Goal: Task Accomplishment & Management: Manage account settings

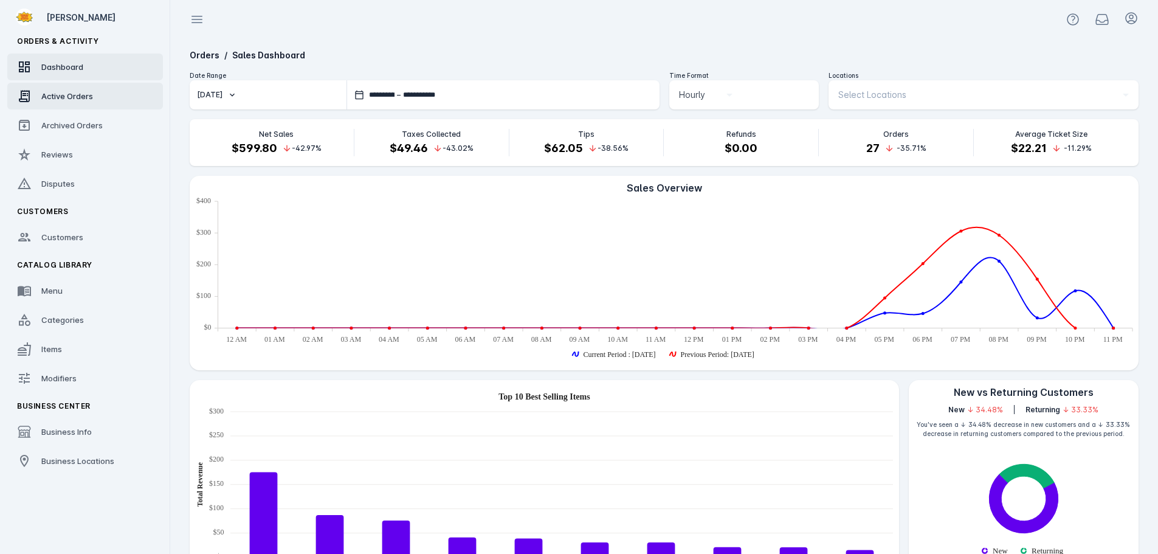
click at [86, 95] on span "Active Orders" at bounding box center [67, 96] width 52 height 10
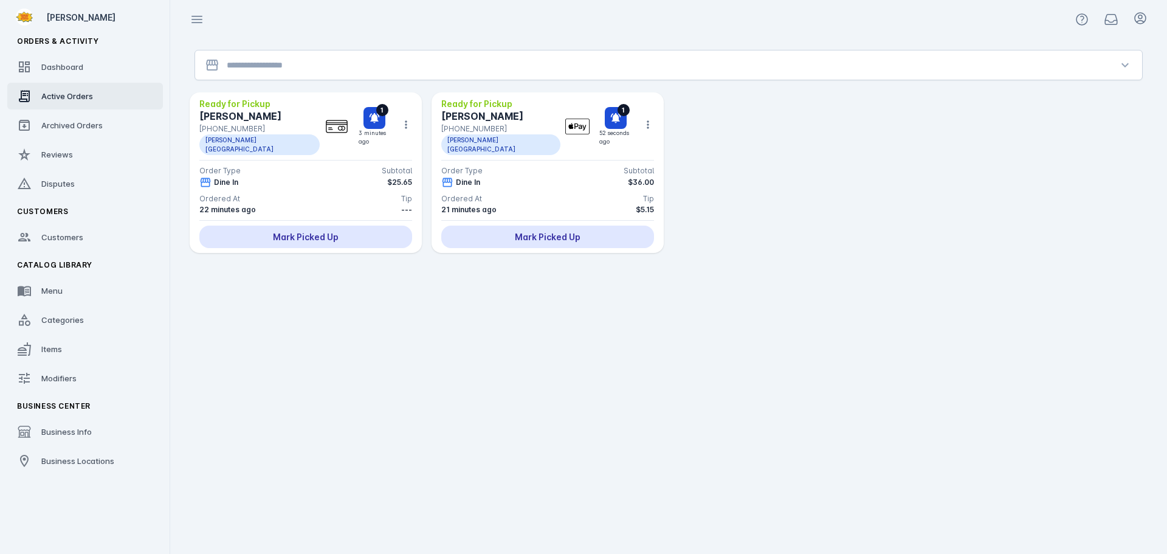
click at [262, 67] on input "Location" at bounding box center [669, 65] width 884 height 15
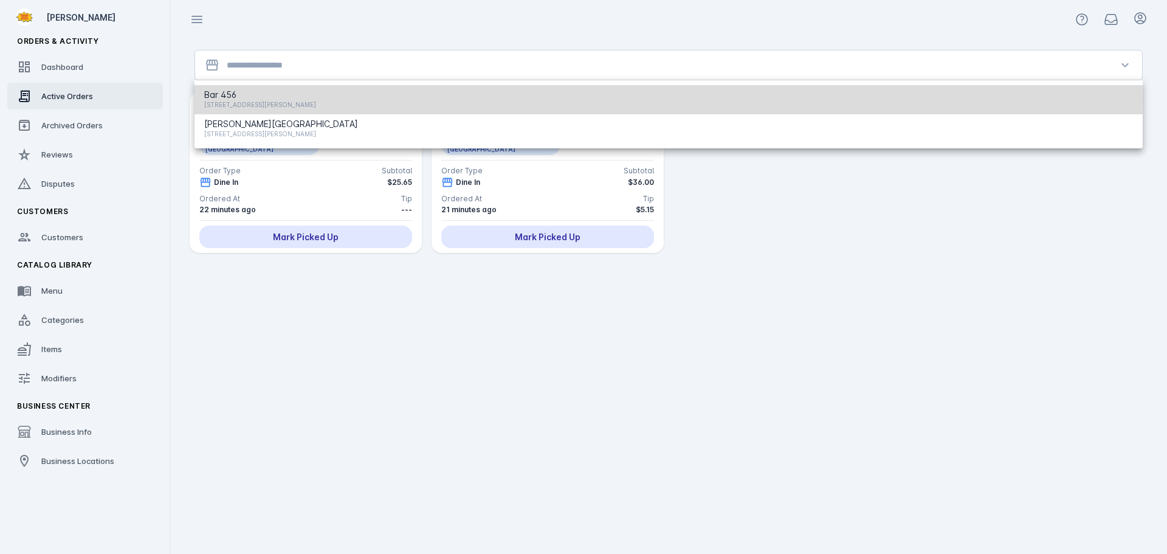
click at [254, 96] on span "Bar 456" at bounding box center [260, 95] width 112 height 15
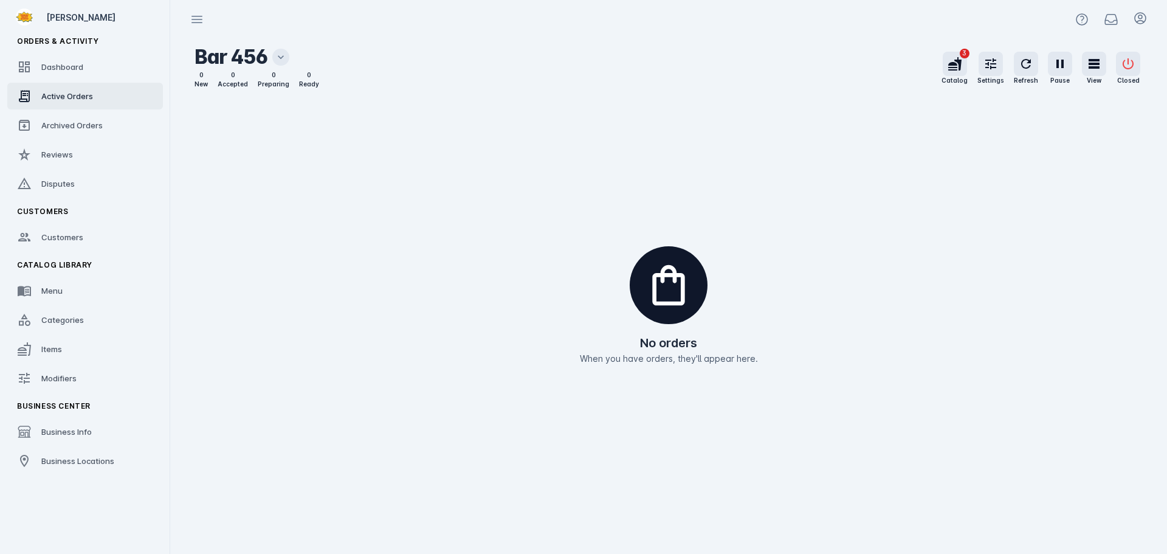
click at [278, 61] on icon at bounding box center [281, 57] width 12 height 12
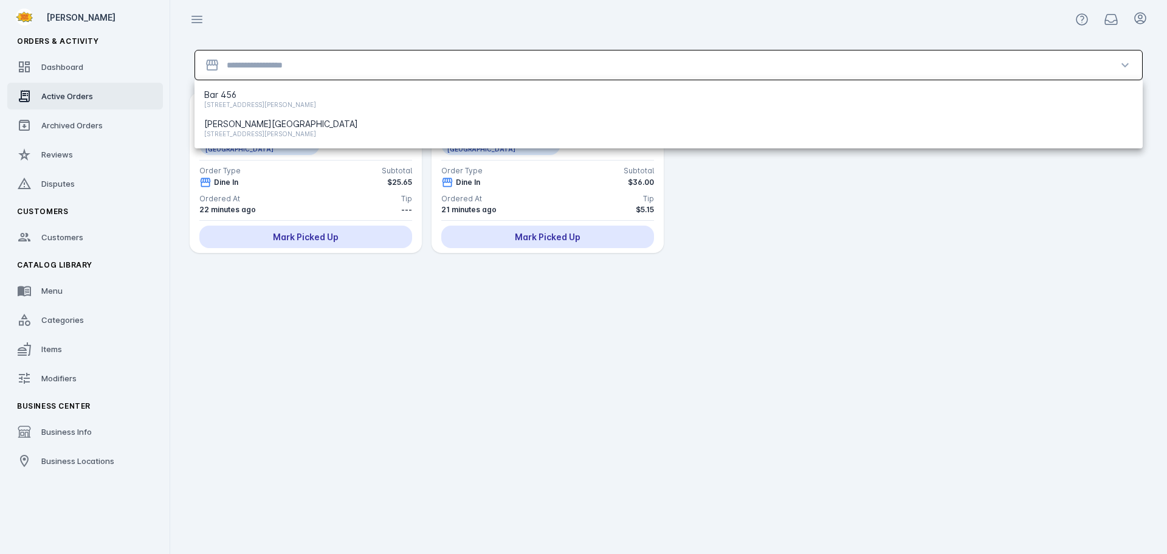
click at [265, 69] on input "Location" at bounding box center [669, 65] width 884 height 15
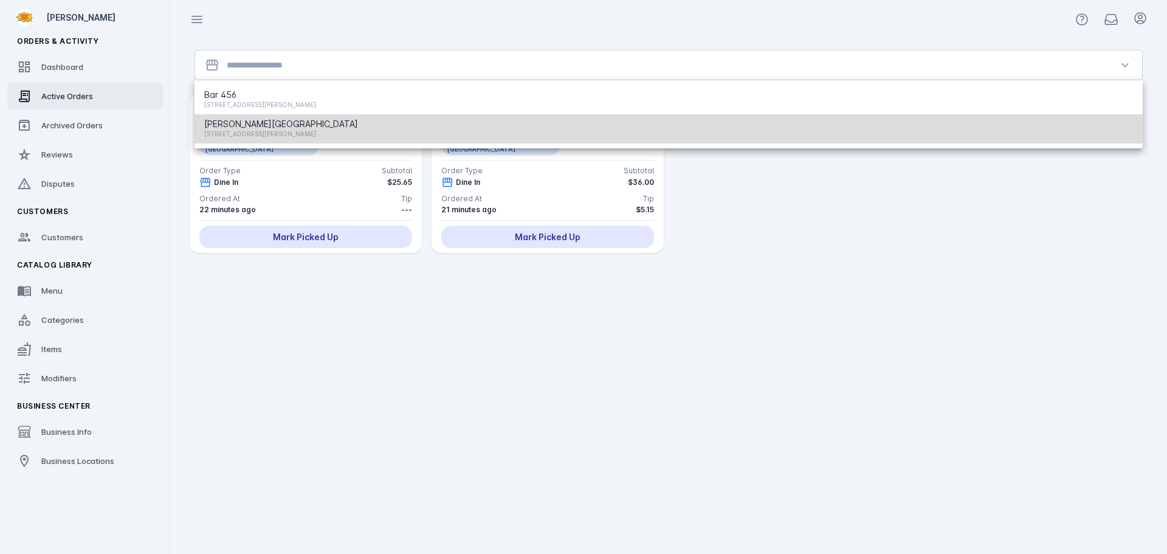
click at [248, 130] on span "[STREET_ADDRESS][PERSON_NAME]" at bounding box center [281, 133] width 154 height 15
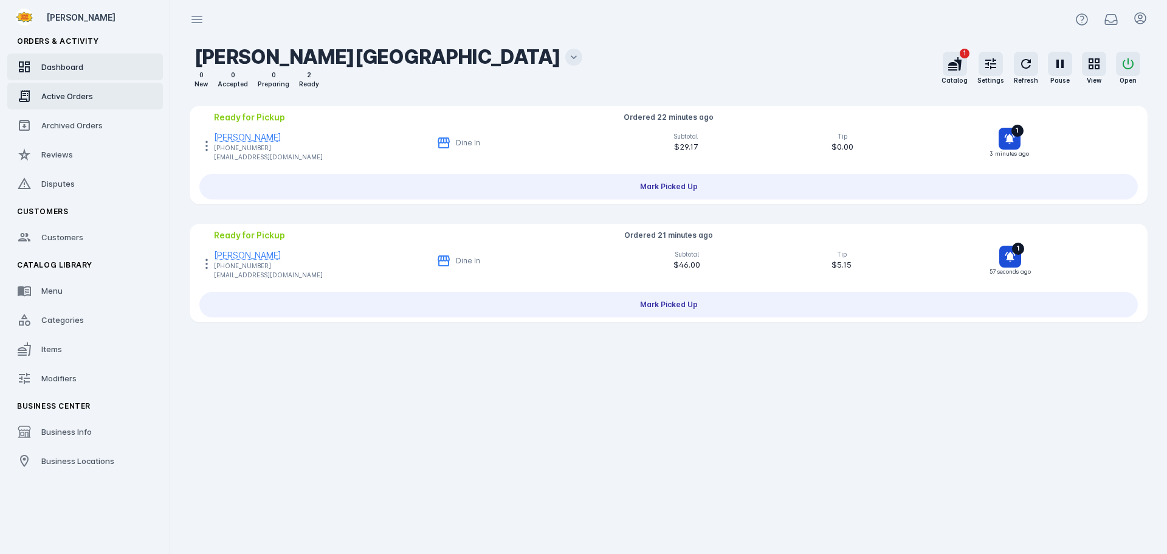
click at [73, 61] on div "Dashboard" at bounding box center [62, 67] width 42 height 12
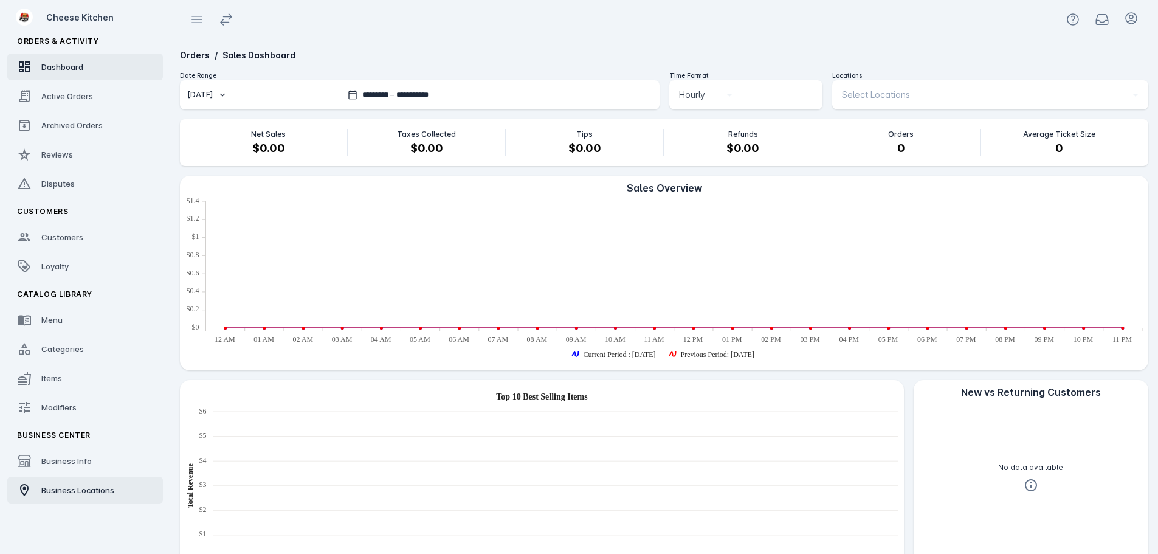
drag, startPoint x: 80, startPoint y: 491, endPoint x: 88, endPoint y: 485, distance: 10.5
click at [80, 491] on span "Business Locations" at bounding box center [77, 490] width 73 height 10
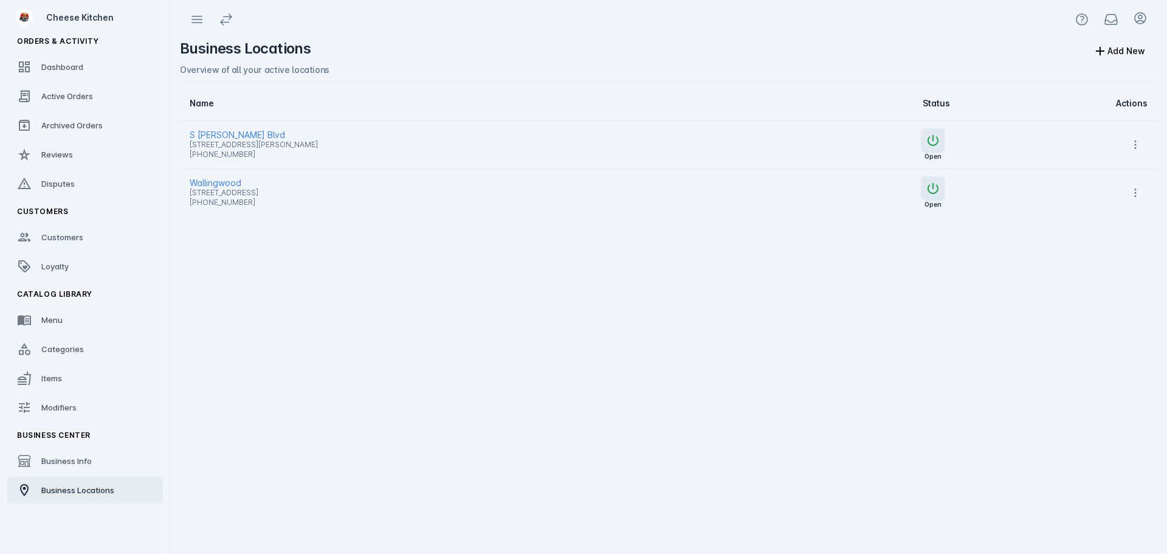
click at [220, 133] on span "S [PERSON_NAME] Blvd" at bounding box center [466, 135] width 553 height 15
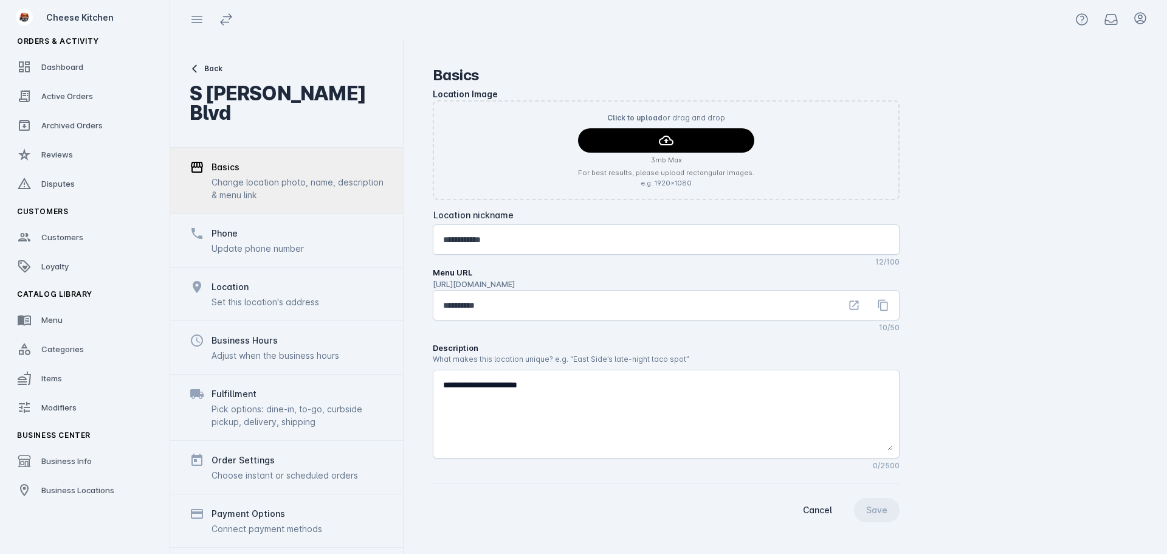
click at [264, 506] on div "Payment Options" at bounding box center [249, 513] width 74 height 15
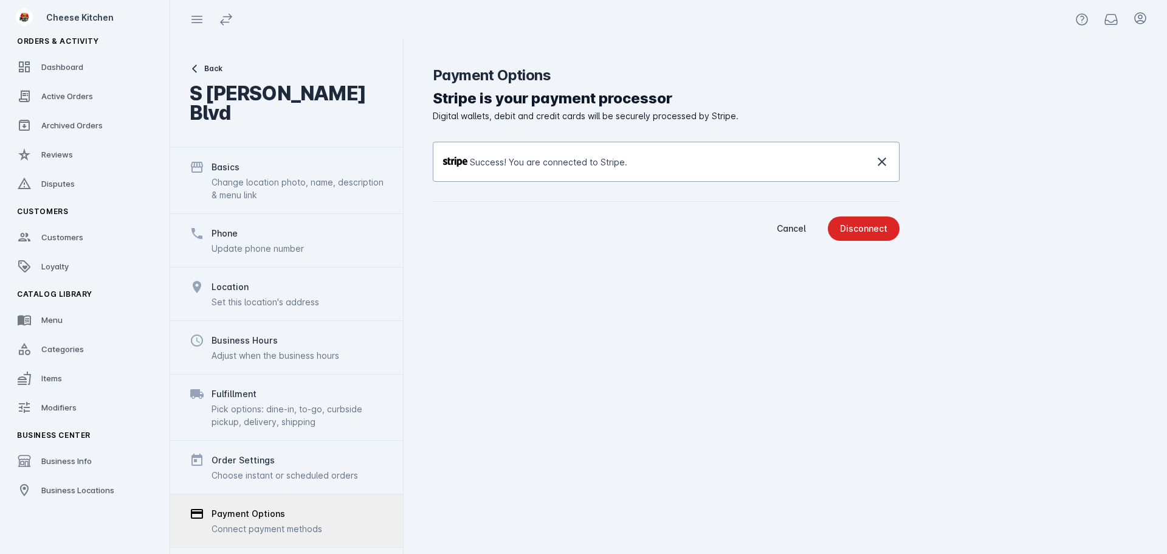
click at [201, 71] on button "Back" at bounding box center [289, 68] width 199 height 11
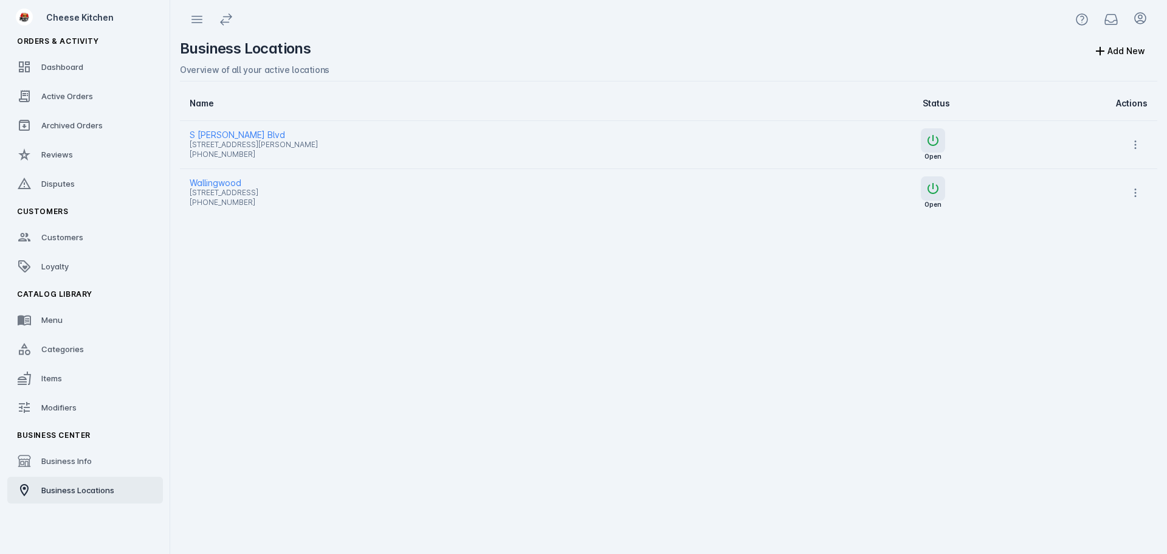
click at [227, 185] on span "[STREET_ADDRESS]" at bounding box center [466, 192] width 553 height 15
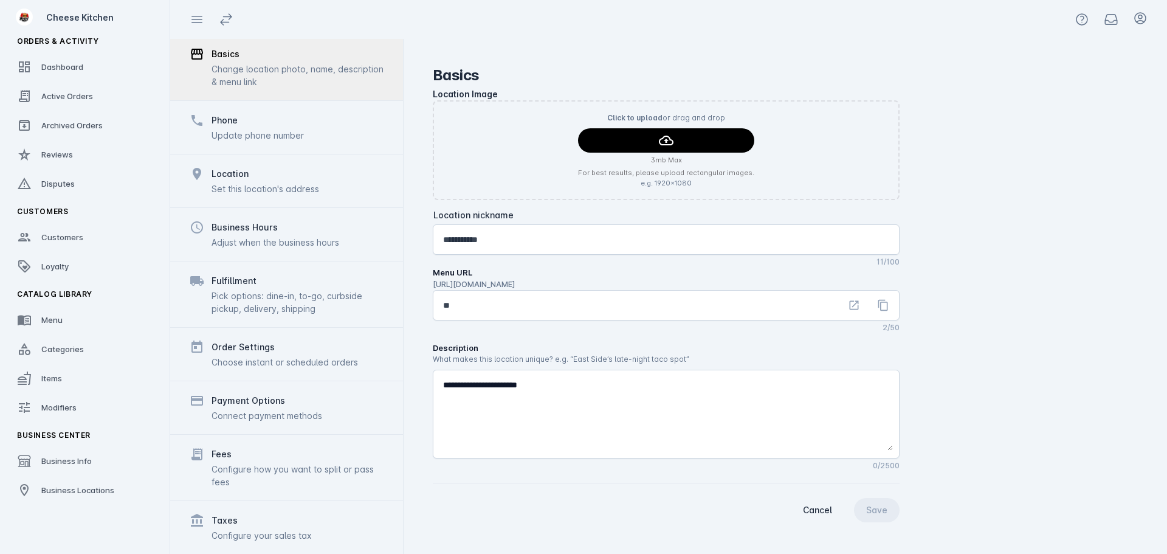
scroll to position [94, 0]
click at [286, 419] on div "Connect payment methods" at bounding box center [267, 415] width 111 height 13
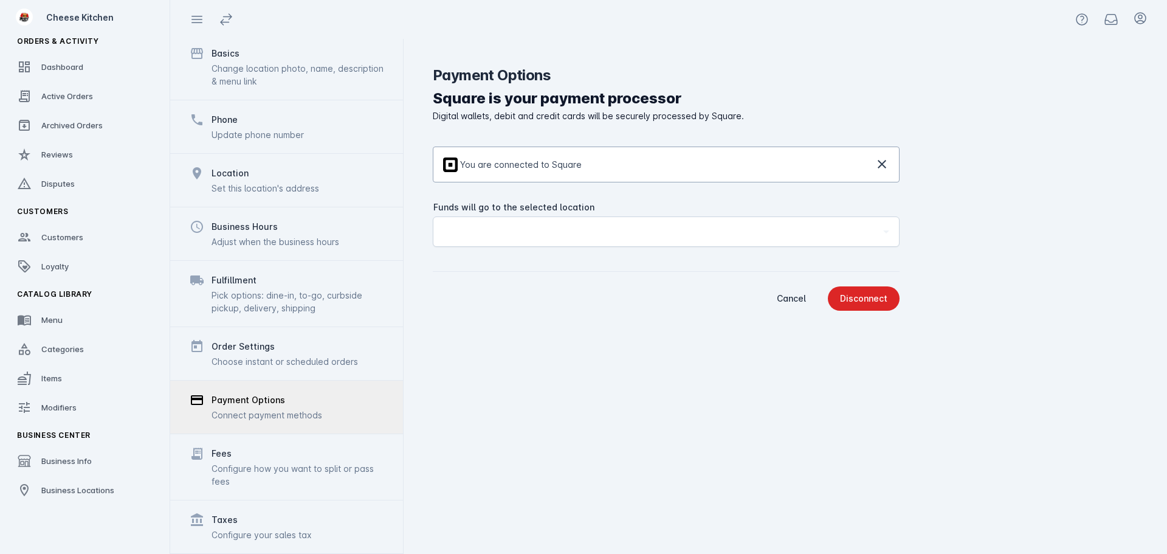
click at [882, 164] on icon at bounding box center [882, 164] width 9 height 9
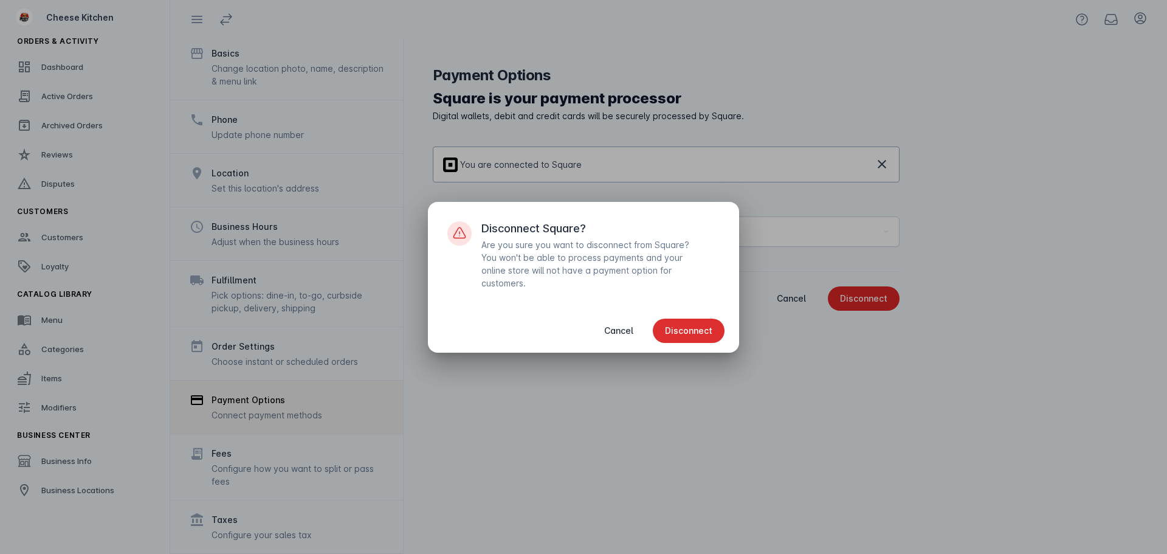
click at [689, 341] on span "button" at bounding box center [689, 330] width 72 height 29
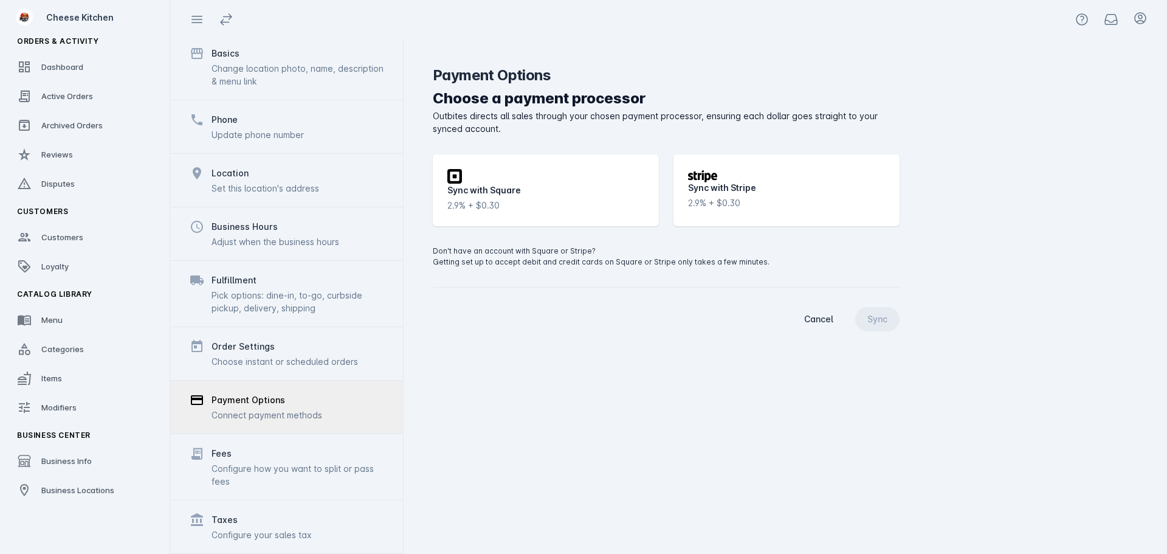
click at [575, 194] on div "Square icon Sync with Square 2.9% + $0.30" at bounding box center [546, 190] width 226 height 72
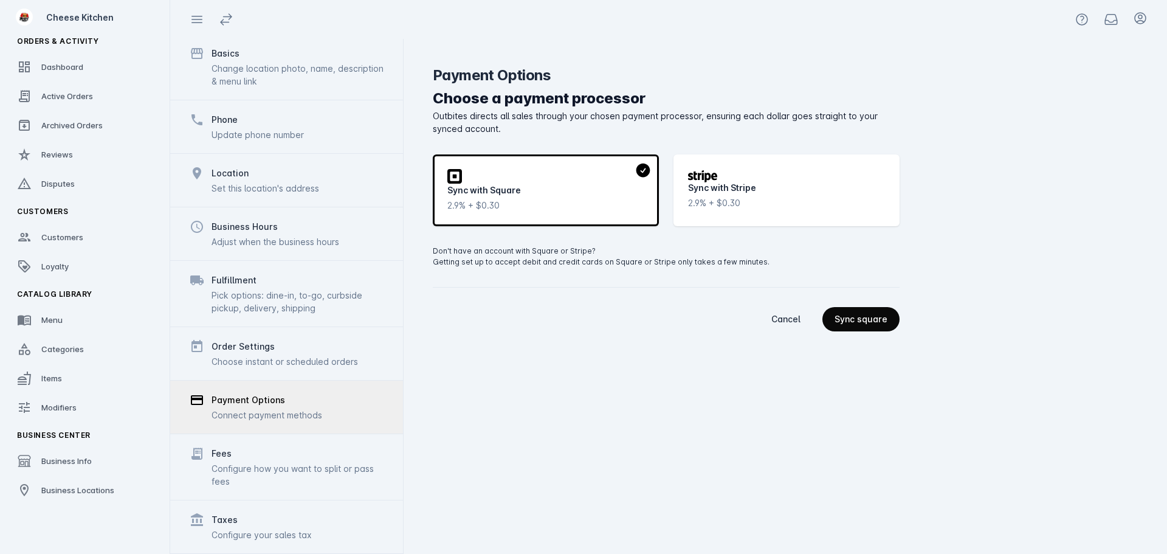
click at [880, 323] on div "Sync square" at bounding box center [861, 319] width 53 height 9
